Goal: Task Accomplishment & Management: Complete application form

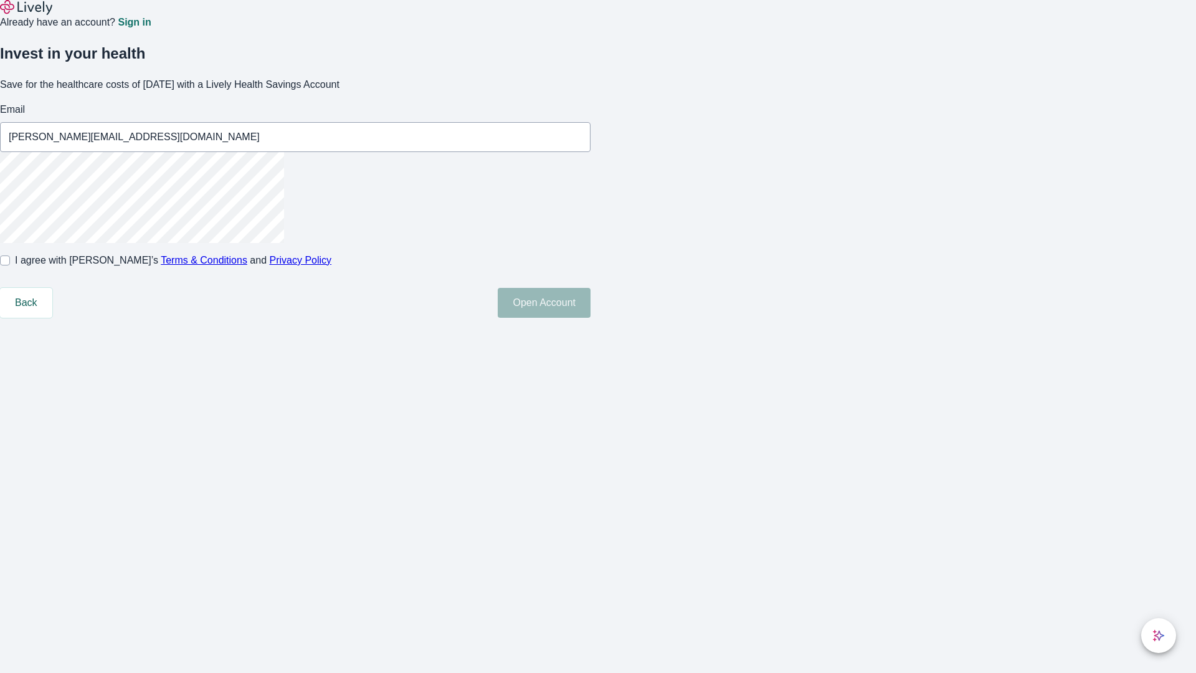
click at [10, 265] on input "I agree with Lively’s Terms & Conditions and Privacy Policy" at bounding box center [5, 260] width 10 height 10
checkbox input "true"
click at [591, 318] on button "Open Account" at bounding box center [544, 303] width 93 height 30
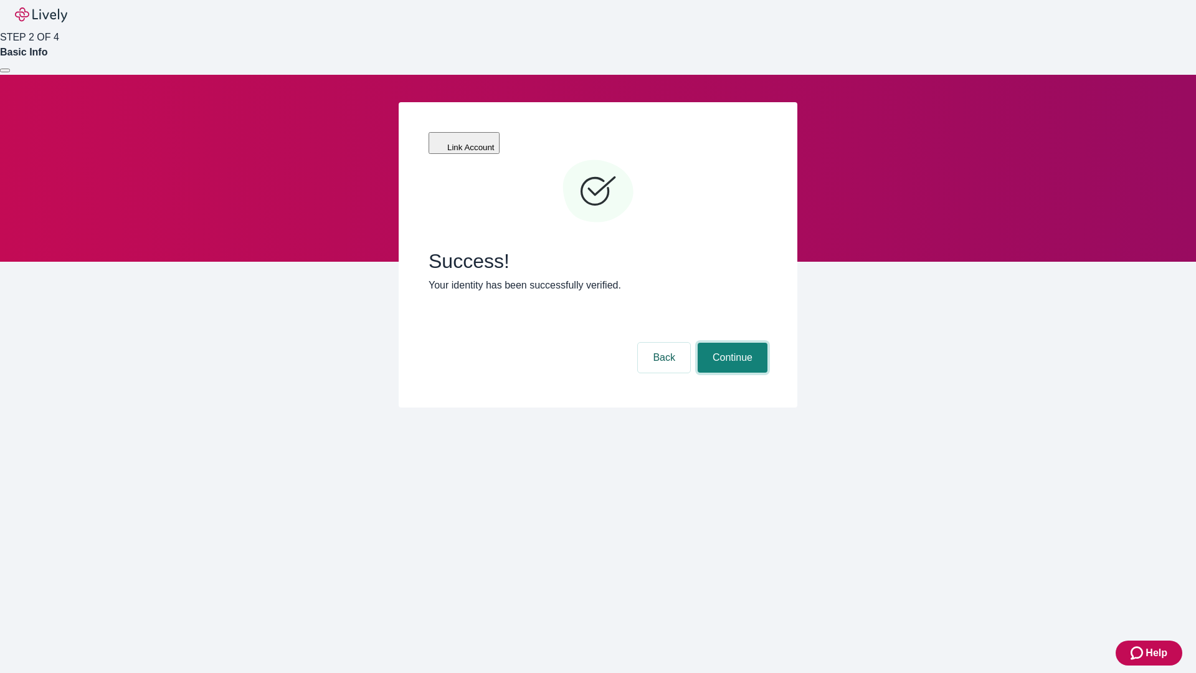
click at [731, 343] on button "Continue" at bounding box center [733, 358] width 70 height 30
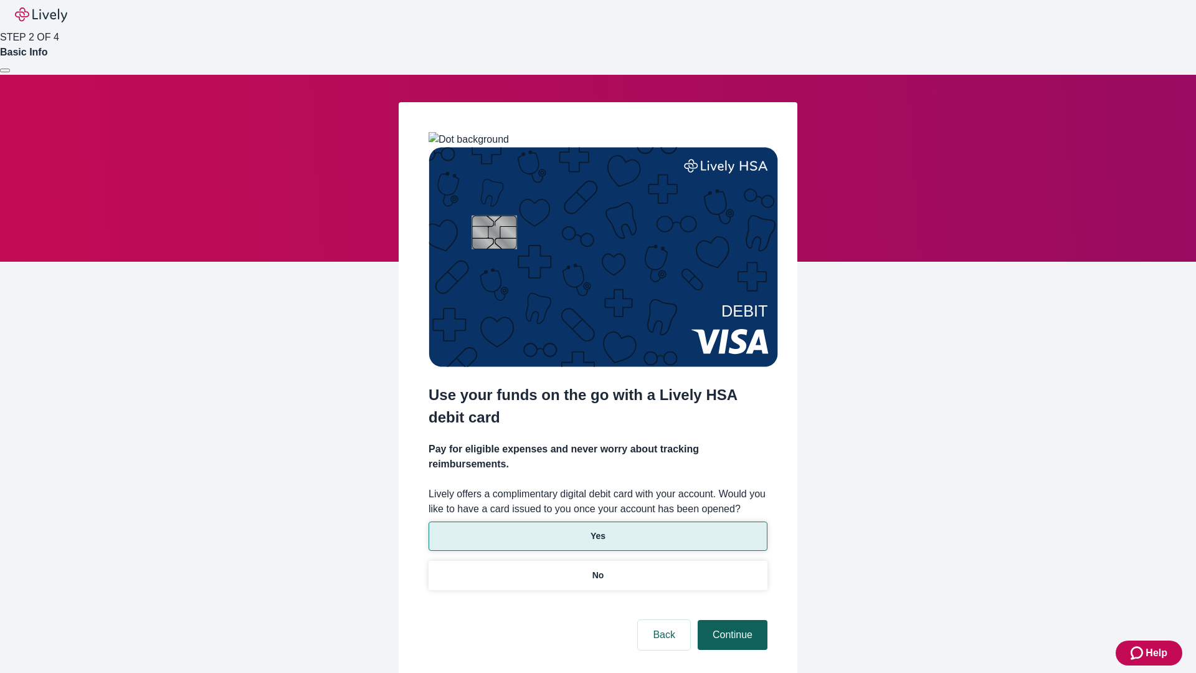
click at [598, 530] on p "Yes" at bounding box center [598, 536] width 15 height 13
click at [731, 620] on button "Continue" at bounding box center [733, 635] width 70 height 30
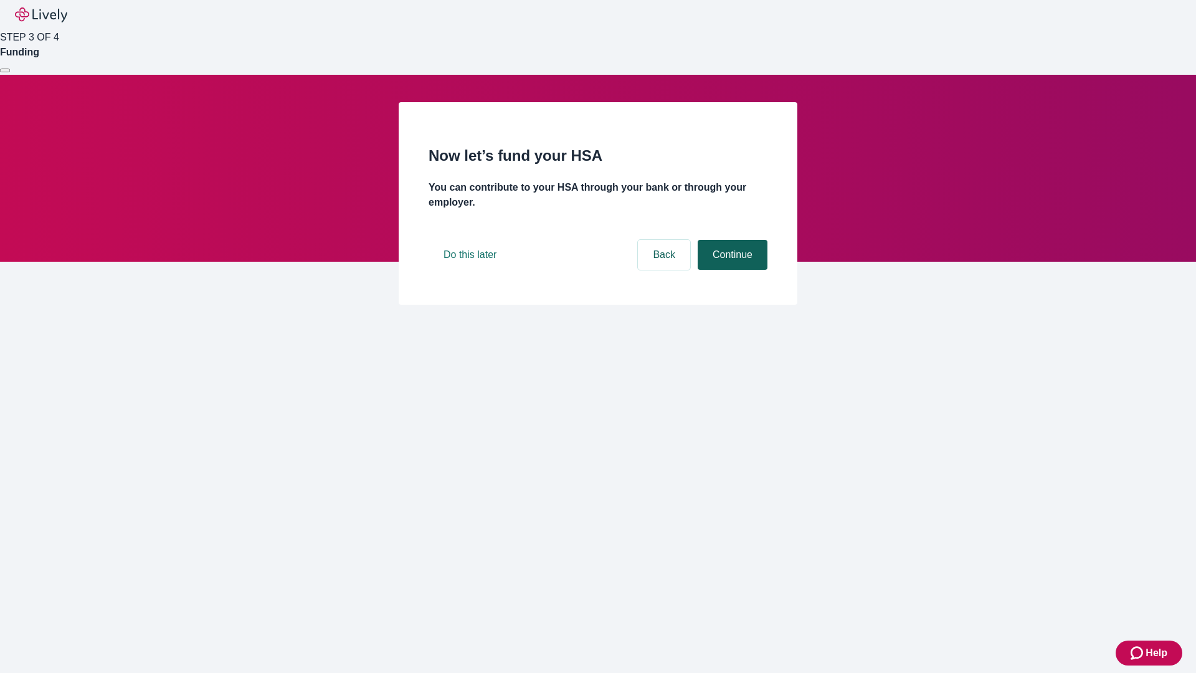
click at [731, 270] on button "Continue" at bounding box center [733, 255] width 70 height 30
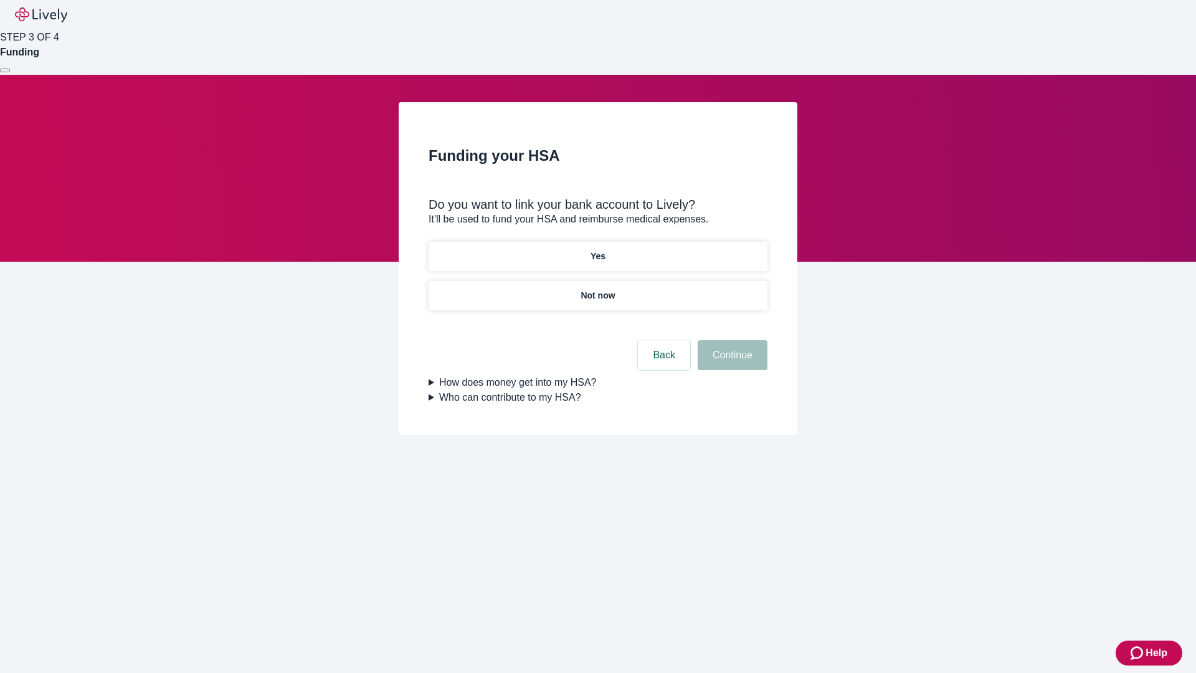
click at [598, 289] on p "Not now" at bounding box center [598, 295] width 34 height 13
click at [731, 363] on button "Continue" at bounding box center [733, 355] width 70 height 30
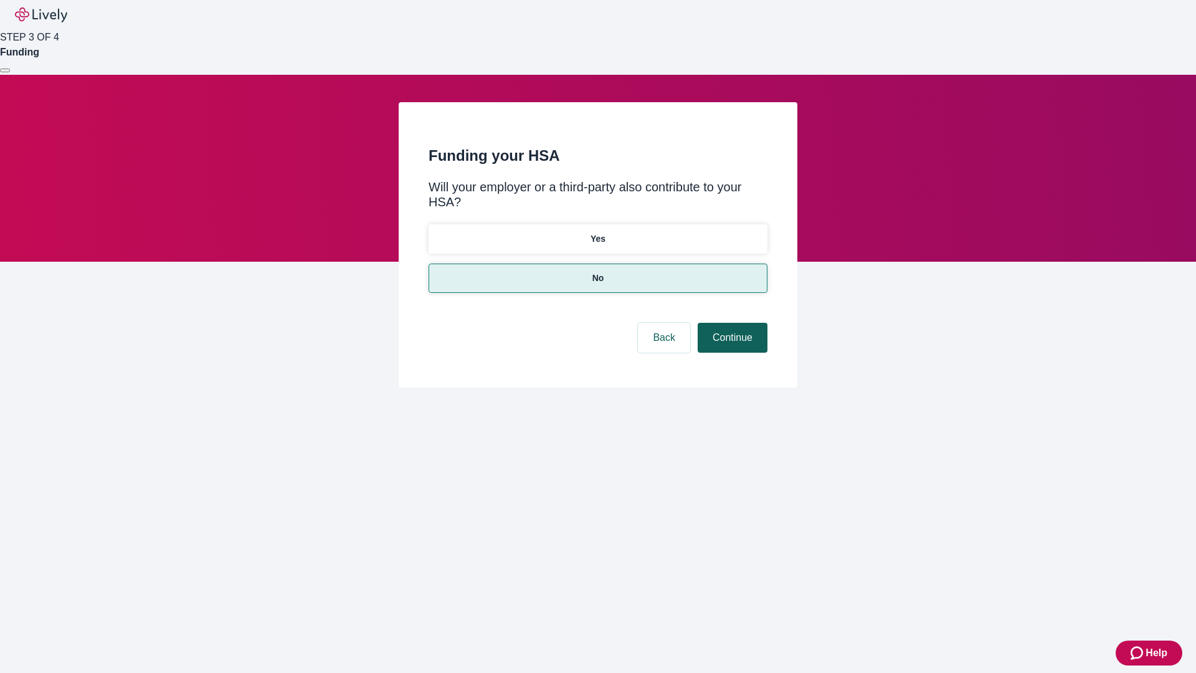
click at [731, 323] on button "Continue" at bounding box center [733, 338] width 70 height 30
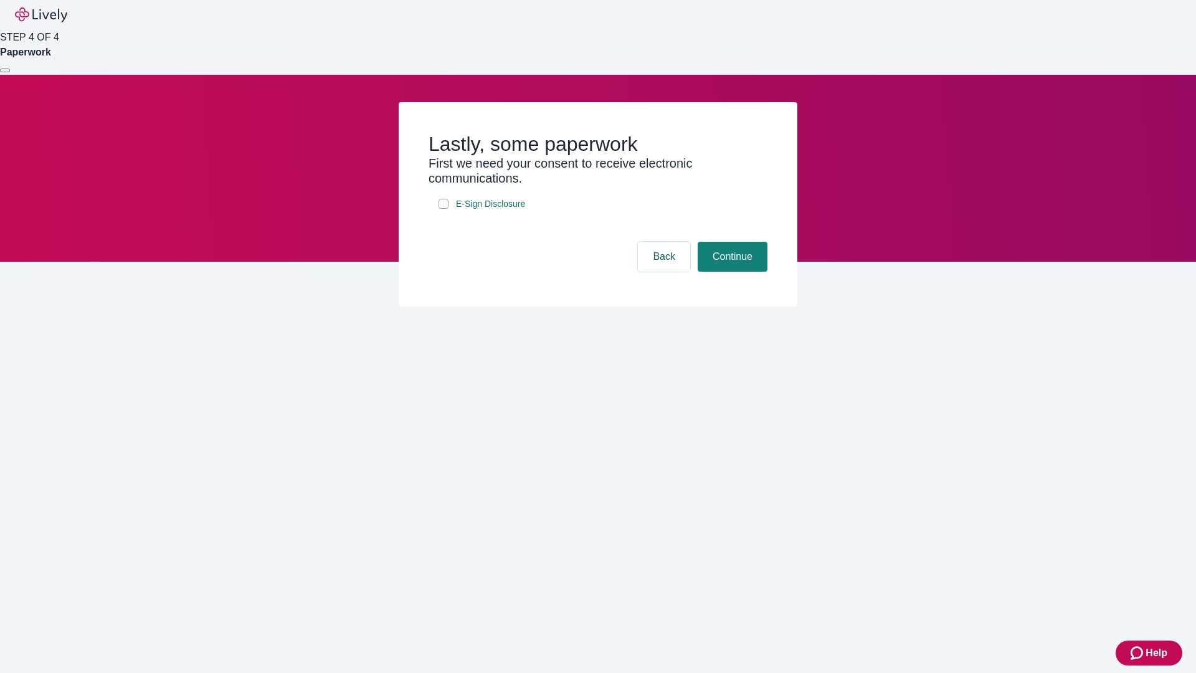
click at [444, 209] on input "E-Sign Disclosure" at bounding box center [444, 204] width 10 height 10
checkbox input "true"
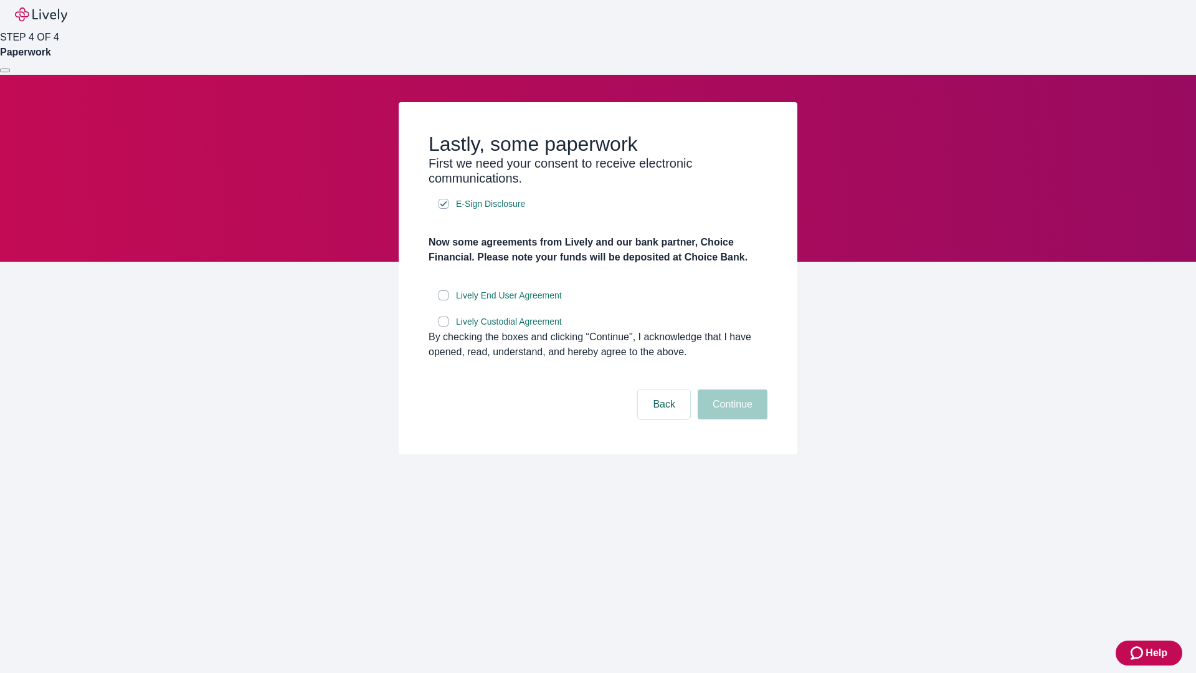
click at [444, 300] on input "Lively End User Agreement" at bounding box center [444, 295] width 10 height 10
checkbox input "true"
click at [444, 326] on input "Lively Custodial Agreement" at bounding box center [444, 322] width 10 height 10
checkbox input "true"
click at [731, 419] on button "Continue" at bounding box center [733, 404] width 70 height 30
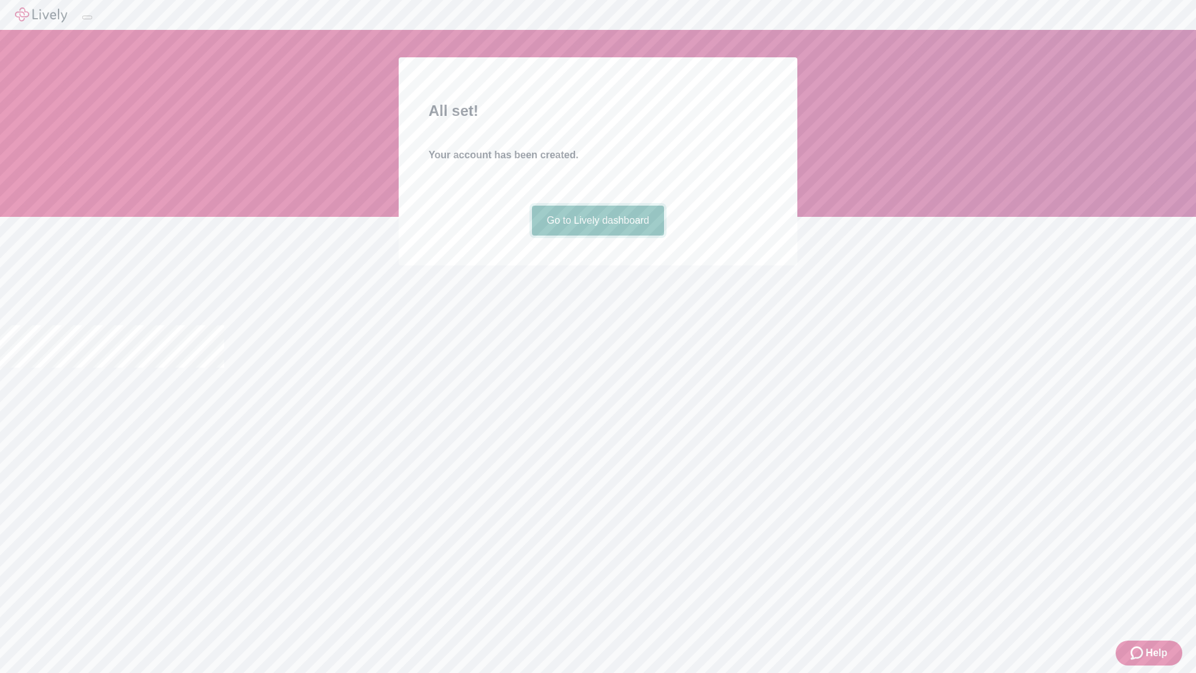
click at [598, 236] on link "Go to Lively dashboard" at bounding box center [598, 221] width 133 height 30
